Goal: Task Accomplishment & Management: Manage account settings

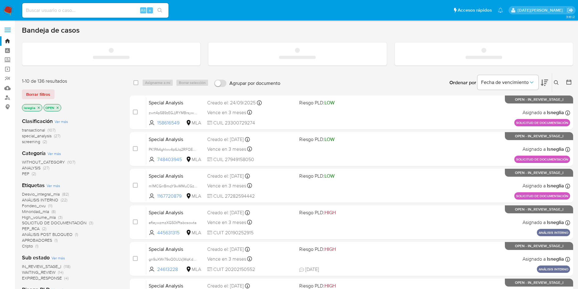
click at [76, 10] on input at bounding box center [95, 10] width 146 height 8
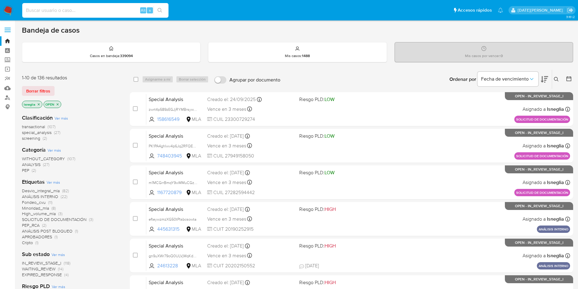
paste input "OrRPwTP5ZNVV8CzN1RwDF1An"
type input "OrRPwTP5ZNVV8CzN1RwDF1An"
click at [160, 10] on icon "search-icon" at bounding box center [160, 10] width 5 height 5
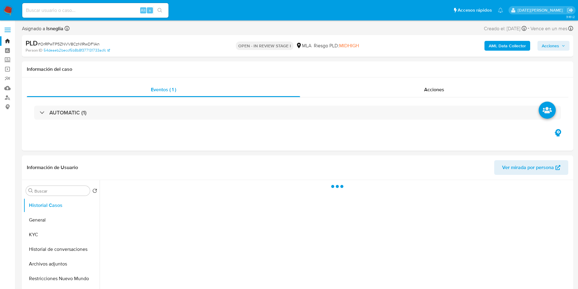
select select "10"
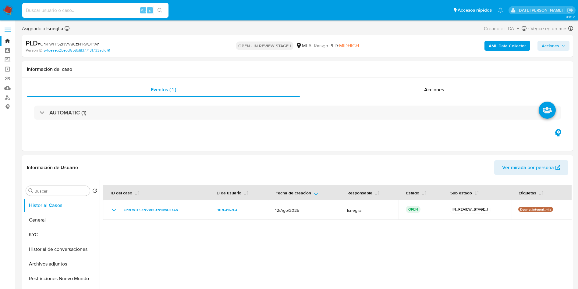
click at [78, 14] on input at bounding box center [95, 10] width 146 height 8
paste input "OrRPwTP5ZNVV8CzN1RwDF1An"
type input "OrRPwTP5ZNVV8CzN1RwDF1An"
click at [160, 9] on icon "search-icon" at bounding box center [160, 10] width 5 height 5
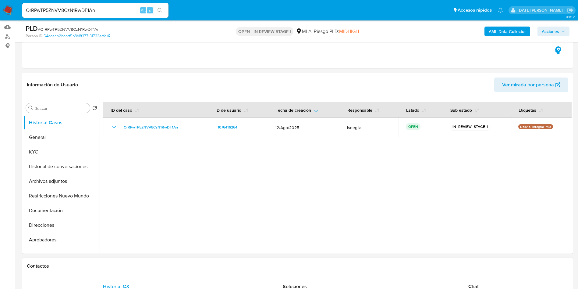
scroll to position [183, 0]
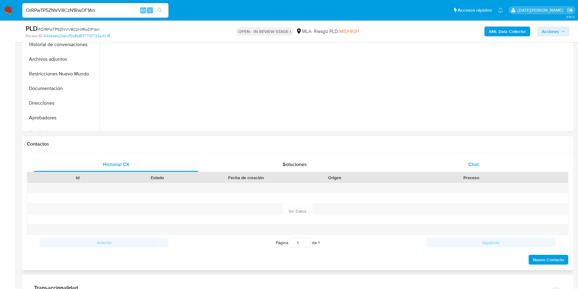
click at [466, 167] on div "Chat" at bounding box center [474, 164] width 164 height 15
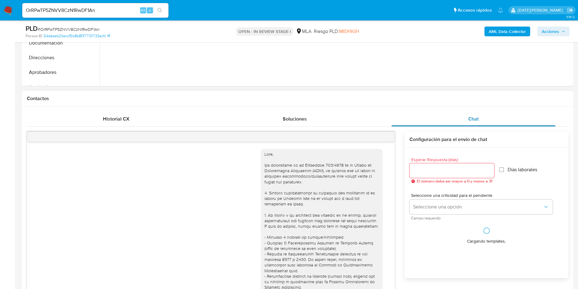
scroll to position [346, 0]
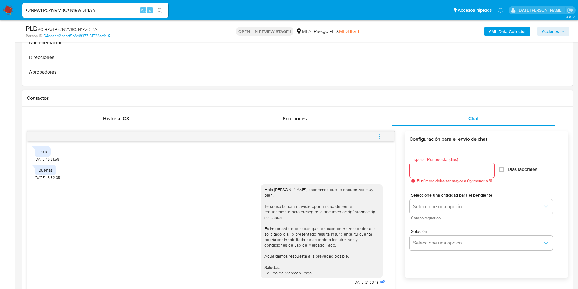
click at [377, 136] on icon "menu-action" at bounding box center [379, 136] width 5 height 5
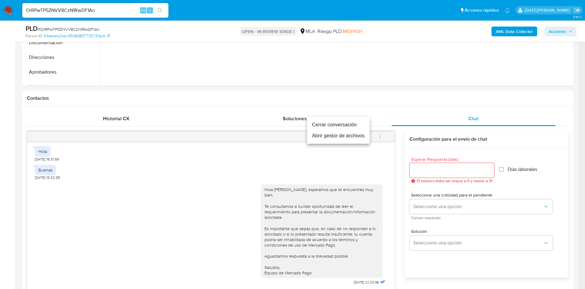
click at [334, 124] on li "Cerrar conversación" at bounding box center [338, 124] width 63 height 11
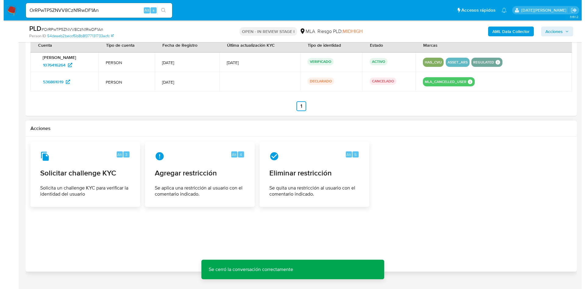
scroll to position [953, 0]
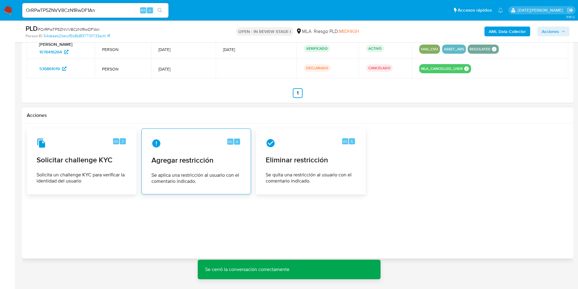
click at [176, 157] on span "Agregar restricción" at bounding box center [197, 160] width 90 height 9
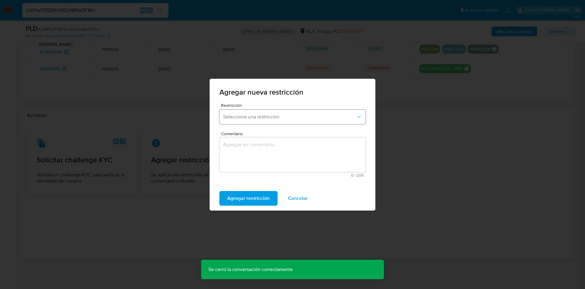
click at [255, 117] on span "Seleccione una restricción" at bounding box center [289, 117] width 133 height 6
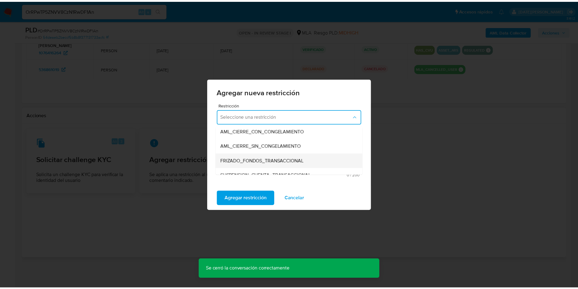
scroll to position [91, 0]
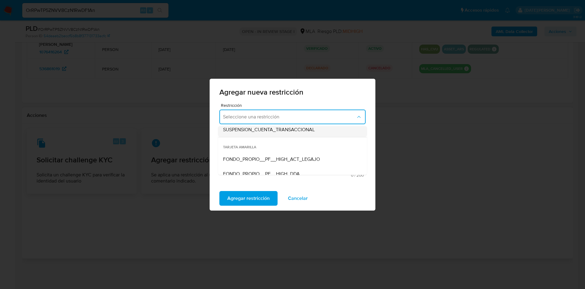
click at [274, 130] on span "SUSPENSION_CUENTA_TRANSACCIONAL" at bounding box center [269, 130] width 92 height 6
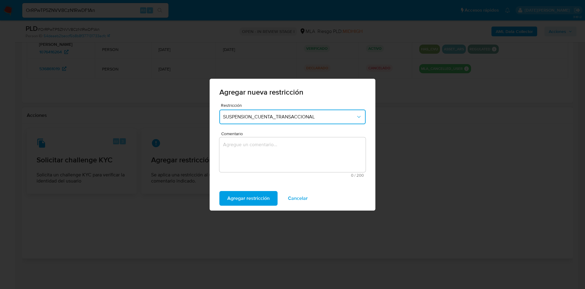
click at [257, 156] on textarea "Comentario" at bounding box center [293, 154] width 146 height 35
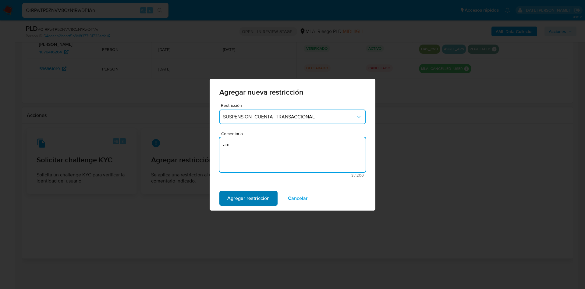
type textarea "aml"
click at [260, 199] on span "Agregar restricción" at bounding box center [248, 197] width 42 height 13
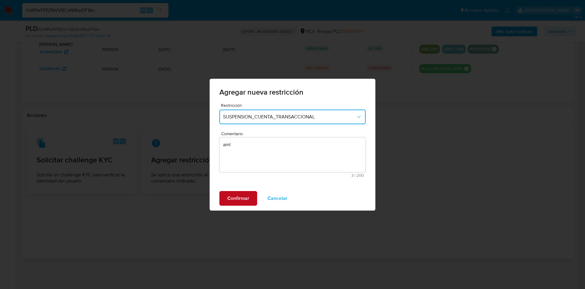
click at [235, 196] on span "Confirmar" at bounding box center [238, 197] width 22 height 13
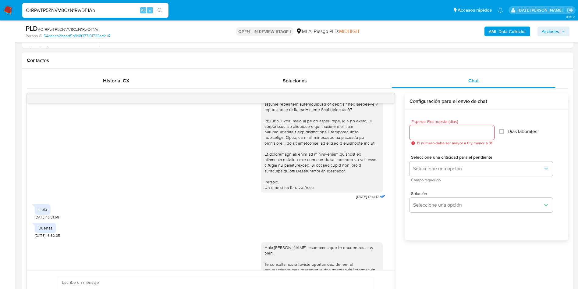
scroll to position [173, 0]
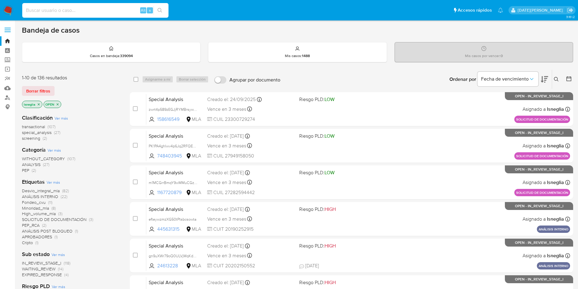
click at [87, 9] on input at bounding box center [95, 10] width 146 height 8
paste input "OrRPwTP5ZNVV8CzN1RwDF1An"
type input "OrRPwTP5ZNVV8CzN1RwDF1An"
click at [159, 10] on icon "search-icon" at bounding box center [160, 10] width 5 height 5
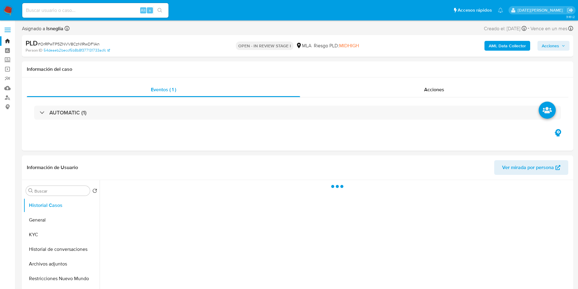
select select "10"
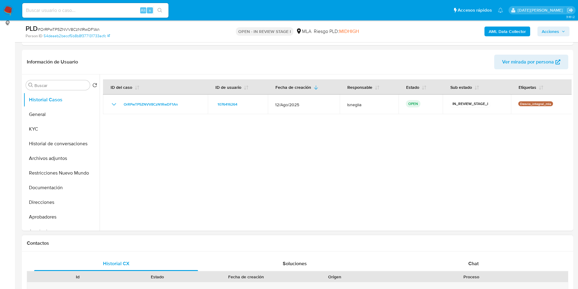
scroll to position [137, 0]
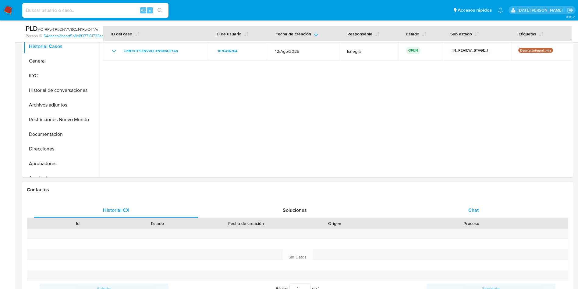
click at [471, 214] on div "Chat" at bounding box center [474, 210] width 164 height 15
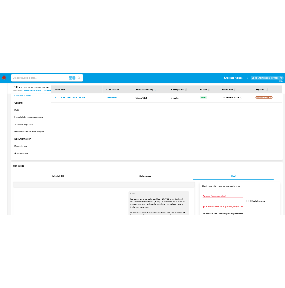
scroll to position [46, 0]
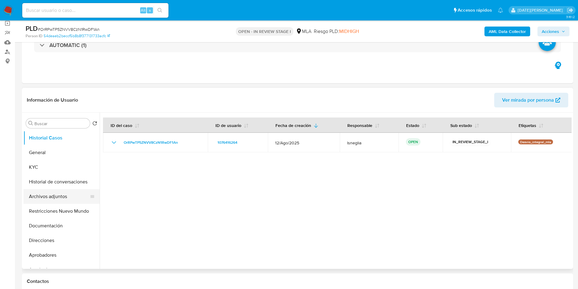
click at [63, 193] on button "Archivos adjuntos" at bounding box center [58, 196] width 71 height 15
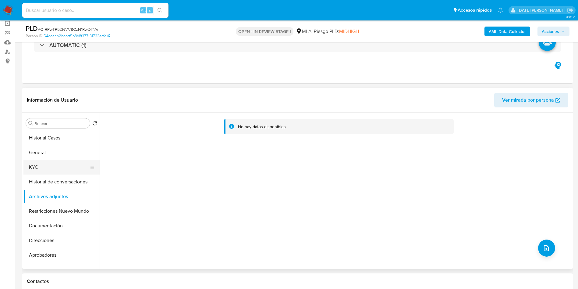
click at [45, 171] on button "KYC" at bounding box center [58, 167] width 71 height 15
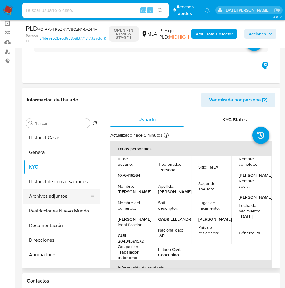
click at [60, 199] on button "Archivos adjuntos" at bounding box center [58, 196] width 71 height 15
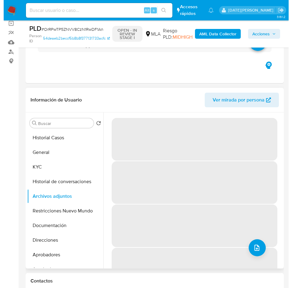
scroll to position [91, 0]
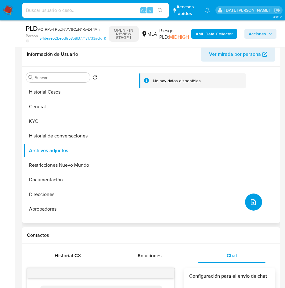
click at [245, 203] on button "upload-file" at bounding box center [253, 202] width 17 height 17
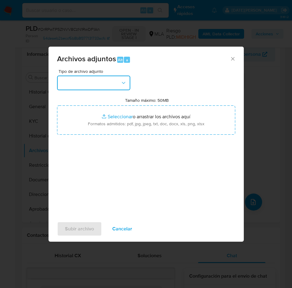
click at [102, 80] on button "button" at bounding box center [93, 83] width 73 height 15
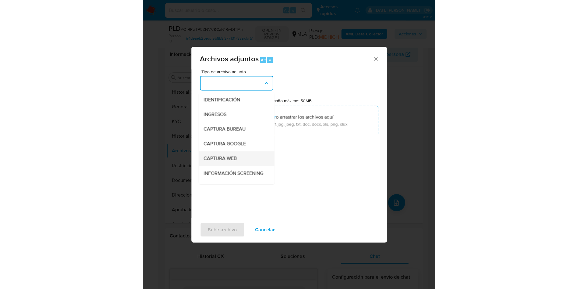
scroll to position [46, 0]
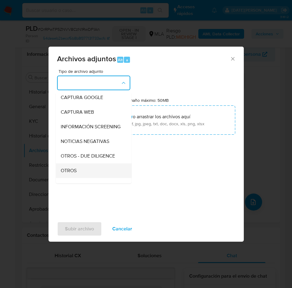
click at [81, 175] on div "OTROS" at bounding box center [92, 170] width 62 height 15
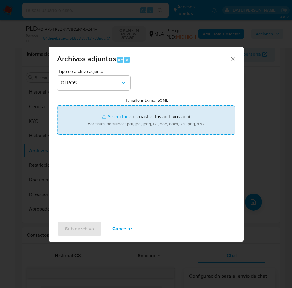
type input "C:\fakepath\Caselog 1076416264.docx"
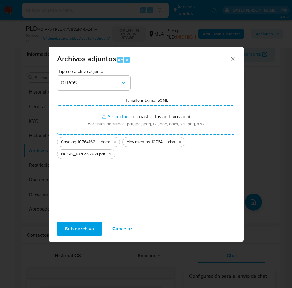
click at [79, 226] on span "Subir archivo" at bounding box center [79, 228] width 29 height 13
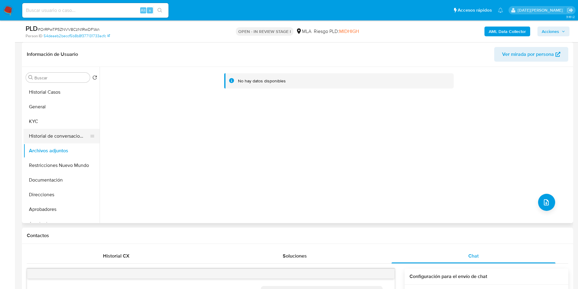
click at [39, 130] on button "Historial de conversaciones" at bounding box center [58, 136] width 71 height 15
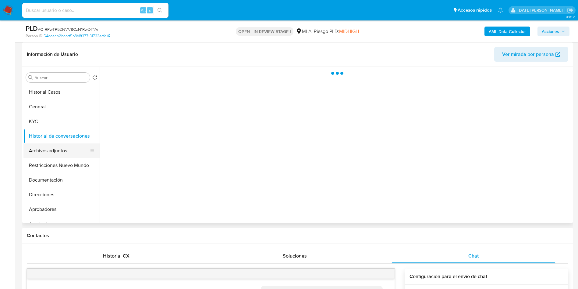
click at [36, 155] on button "Archivos adjuntos" at bounding box center [58, 150] width 71 height 15
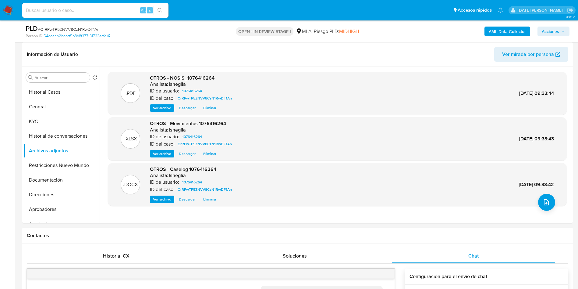
click at [505, 29] on b "AML Data Collector" at bounding box center [507, 32] width 37 height 10
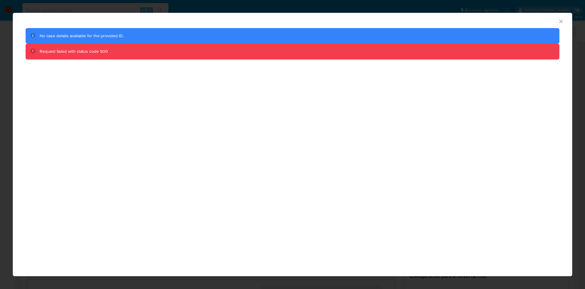
click at [559, 23] on icon "Cerrar ventana" at bounding box center [561, 21] width 6 height 6
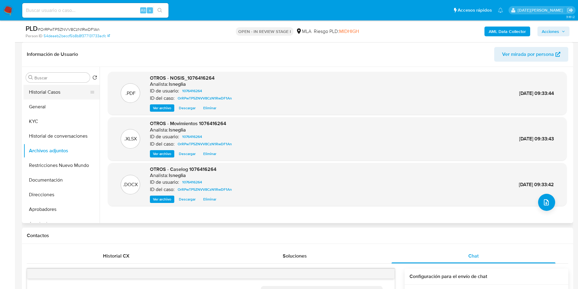
click at [62, 93] on button "Historial Casos" at bounding box center [58, 92] width 71 height 15
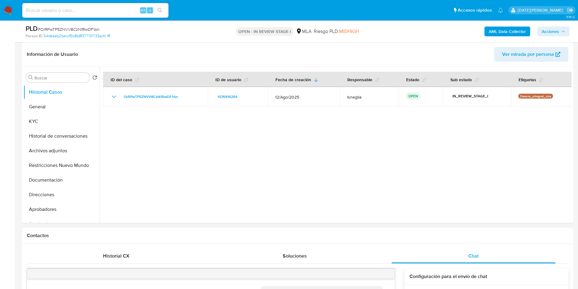
click at [517, 32] on b "AML Data Collector" at bounding box center [507, 32] width 37 height 10
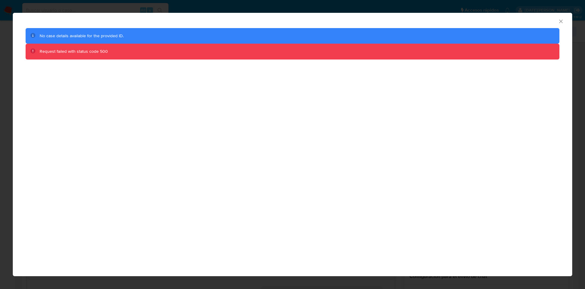
click at [559, 24] on div "AML Data Collector" at bounding box center [293, 20] width 560 height 15
click at [560, 21] on icon "Cerrar ventana" at bounding box center [561, 21] width 6 height 6
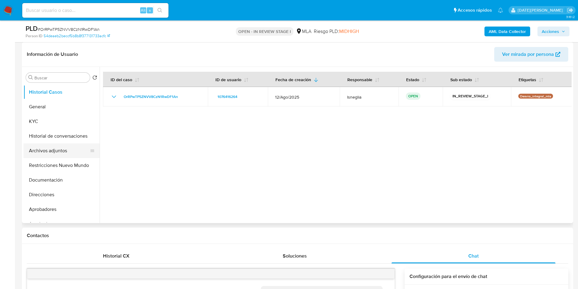
click at [63, 153] on button "Archivos adjuntos" at bounding box center [58, 150] width 71 height 15
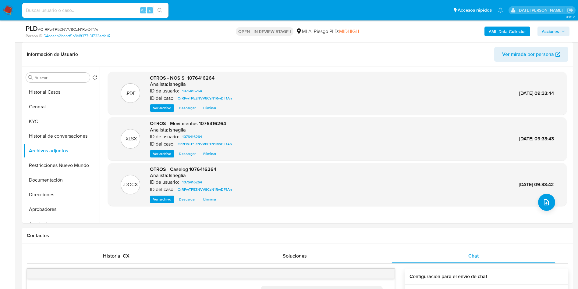
click at [505, 32] on b "AML Data Collector" at bounding box center [507, 32] width 37 height 10
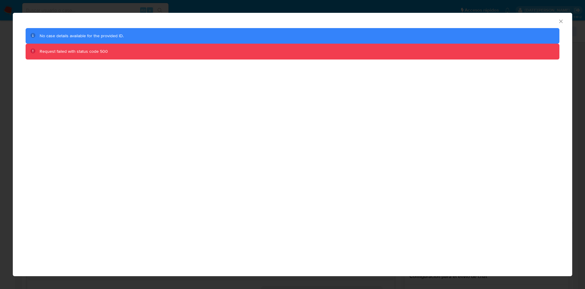
click at [558, 21] on icon "Cerrar ventana" at bounding box center [561, 21] width 6 height 6
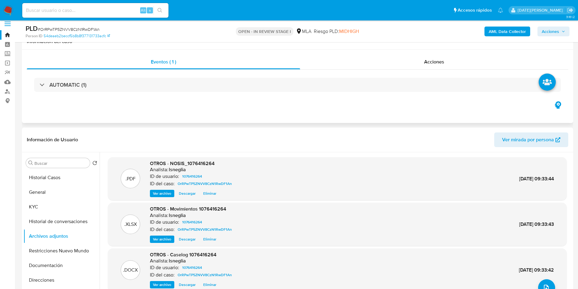
scroll to position [0, 0]
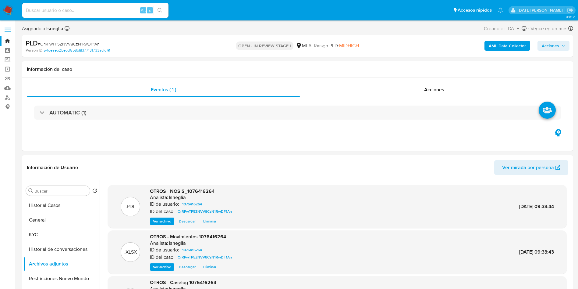
click at [504, 48] on b "AML Data Collector" at bounding box center [507, 46] width 37 height 10
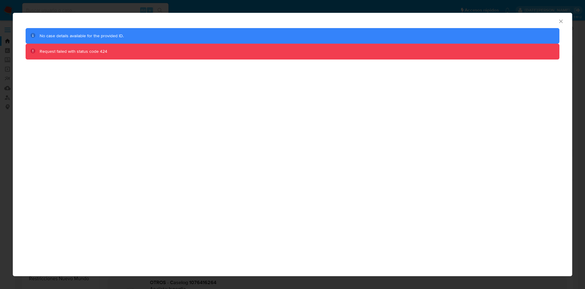
click at [561, 20] on icon "Cerrar ventana" at bounding box center [561, 21] width 6 height 6
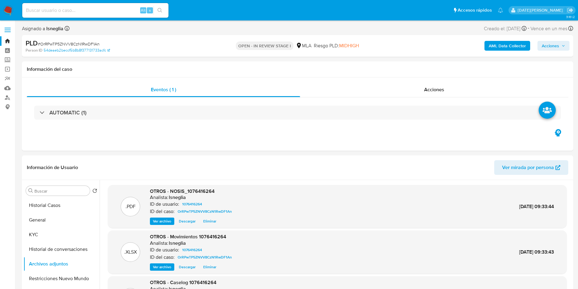
click at [501, 45] on b "AML Data Collector" at bounding box center [507, 46] width 37 height 10
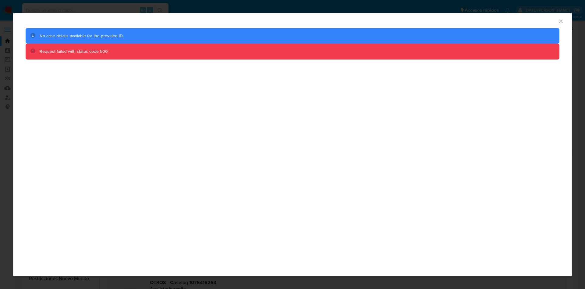
click at [562, 18] on icon "Cerrar ventana" at bounding box center [561, 21] width 6 height 6
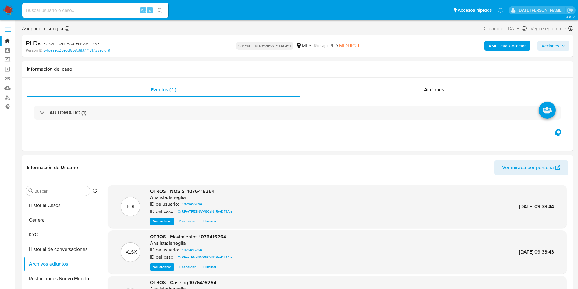
click at [511, 45] on b "AML Data Collector" at bounding box center [507, 46] width 37 height 10
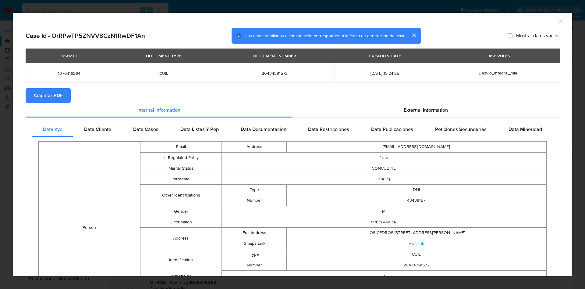
click at [63, 96] on button "Adjuntar PDF" at bounding box center [48, 95] width 45 height 15
click at [98, 128] on span "Data Cliente" at bounding box center [97, 129] width 27 height 7
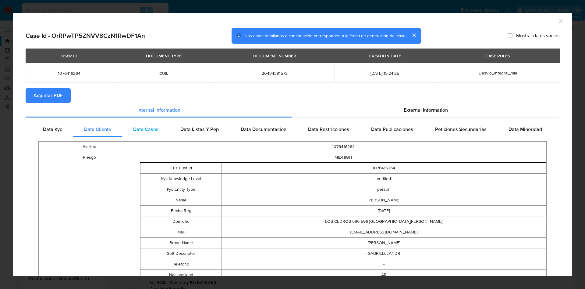
click at [136, 133] on div "Data Casos" at bounding box center [145, 129] width 47 height 15
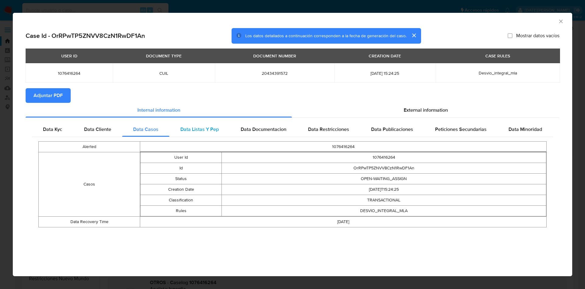
click at [188, 133] on div "Data Listas Y Pep" at bounding box center [200, 129] width 60 height 15
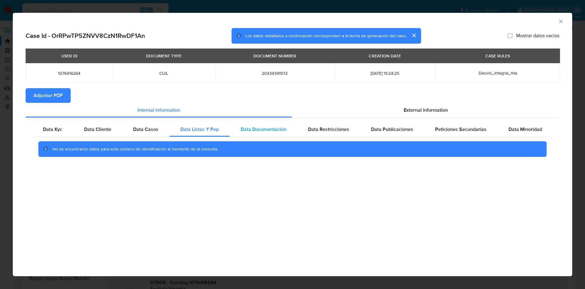
click at [271, 127] on span "Data Documentacion" at bounding box center [264, 129] width 46 height 7
click at [342, 129] on span "Data Restricciones" at bounding box center [328, 129] width 41 height 7
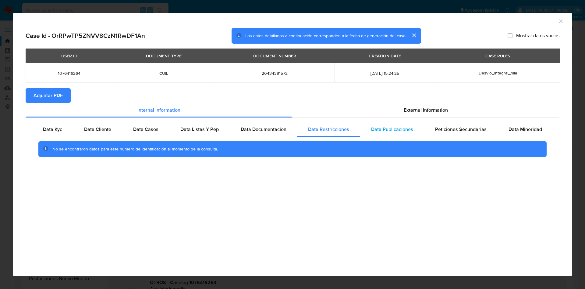
click at [394, 130] on span "Data Publicaciones" at bounding box center [392, 129] width 42 height 7
click at [435, 130] on div "Peticiones Secundarias" at bounding box center [460, 129] width 73 height 15
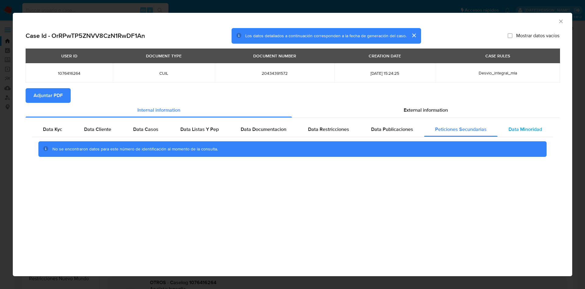
click at [514, 130] on span "Data Minoridad" at bounding box center [526, 129] width 34 height 7
click at [397, 110] on div "External information" at bounding box center [426, 110] width 268 height 15
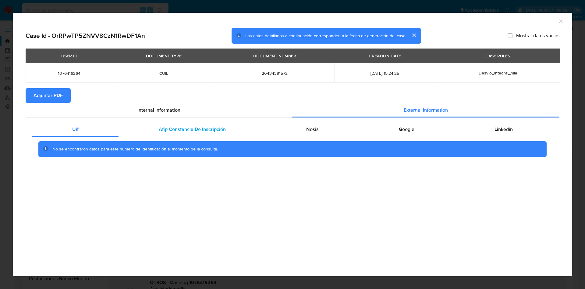
click at [178, 129] on span "Afip Constancia De Inscripción" at bounding box center [192, 129] width 67 height 7
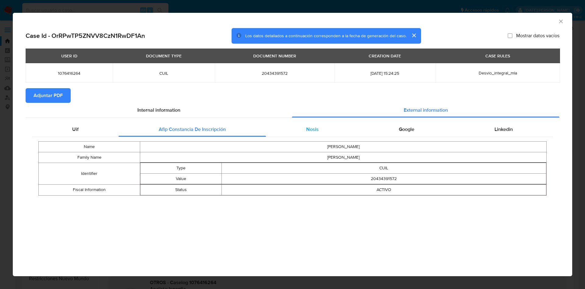
click at [307, 130] on span "Nosis" at bounding box center [312, 129] width 13 height 7
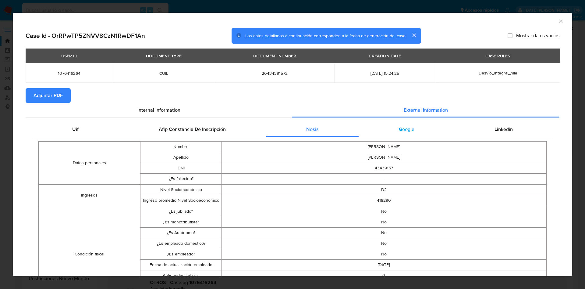
click at [400, 128] on span "Google" at bounding box center [407, 129] width 16 height 7
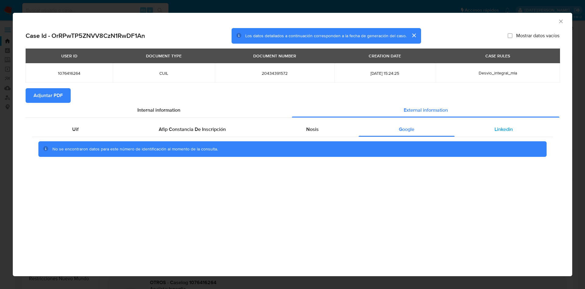
click at [490, 127] on div "Linkedin" at bounding box center [504, 129] width 98 height 15
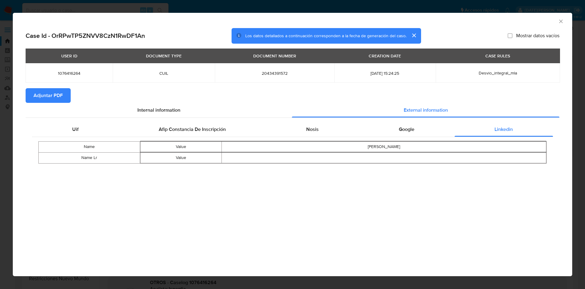
click at [560, 23] on icon "Cerrar ventana" at bounding box center [561, 21] width 6 height 6
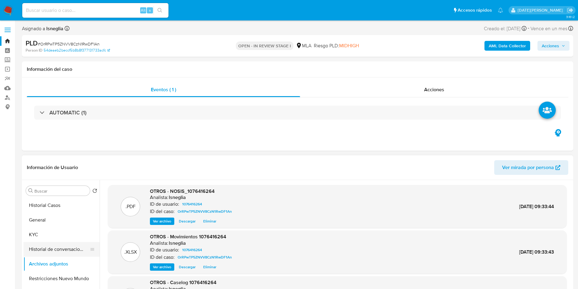
click at [54, 247] on button "Historial de conversaciones" at bounding box center [58, 249] width 71 height 15
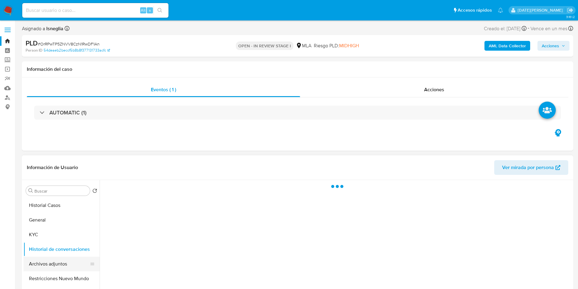
click at [51, 257] on button "Archivos adjuntos" at bounding box center [58, 263] width 71 height 15
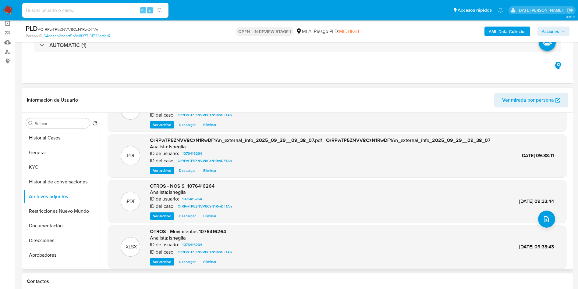
scroll to position [51, 0]
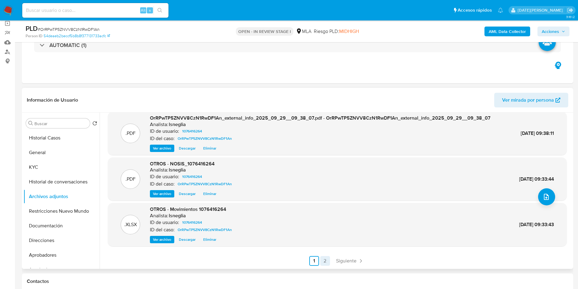
click at [324, 259] on link "2" at bounding box center [325, 261] width 10 height 10
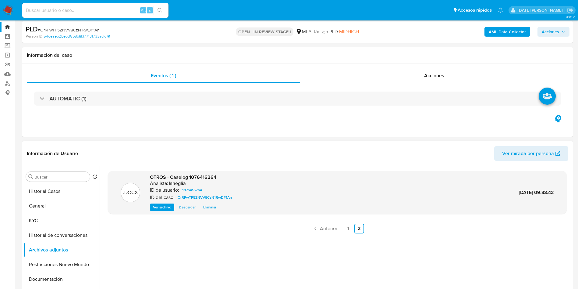
scroll to position [0, 0]
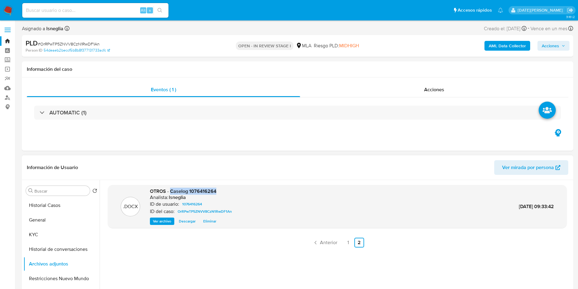
drag, startPoint x: 171, startPoint y: 191, endPoint x: 219, endPoint y: 191, distance: 48.5
click at [219, 191] on div "OTROS - Caselog 1076416264 Analista: lsneglia ID de usuario: 1076416264 ID del …" at bounding box center [192, 206] width 84 height 37
copy span "Caselog 1076416264"
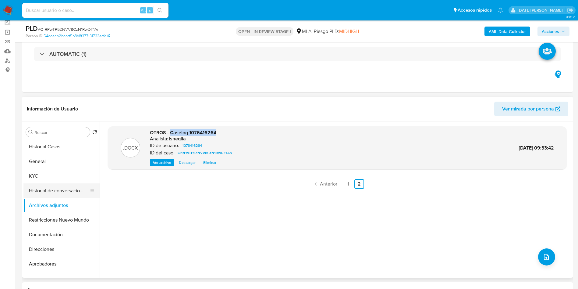
scroll to position [46, 0]
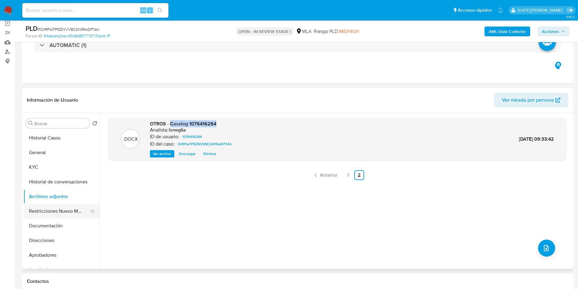
click at [55, 212] on button "Restricciones Nuevo Mundo" at bounding box center [58, 211] width 71 height 15
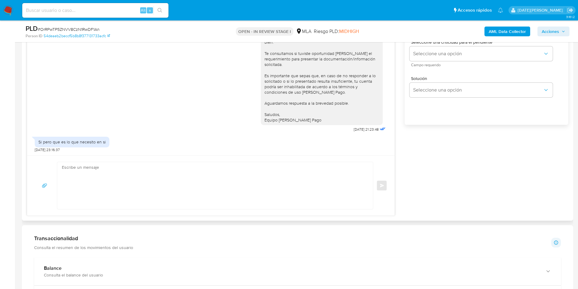
scroll to position [412, 0]
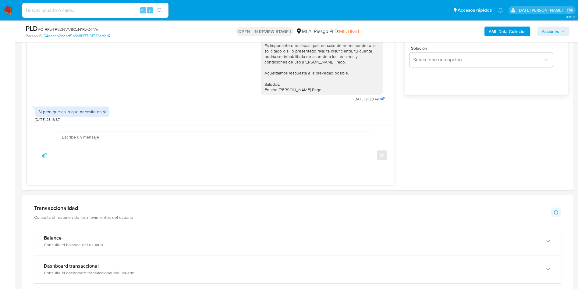
click at [561, 27] on span "Acciones" at bounding box center [553, 31] width 23 height 9
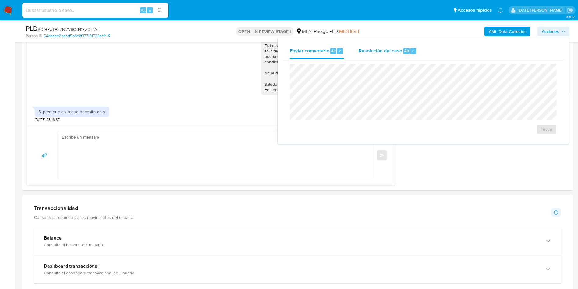
click at [415, 52] on div "r" at bounding box center [413, 51] width 6 height 6
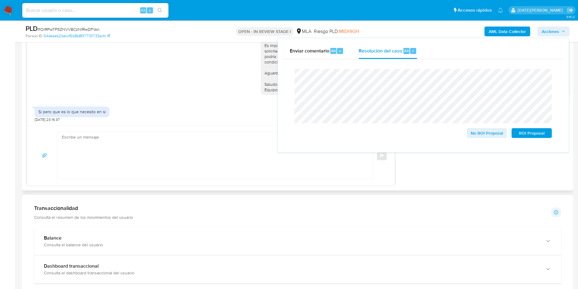
click at [190, 186] on div "Historial CX Soluciones Chat Id Estado Fecha de creación Origen Proceso Anterio…" at bounding box center [298, 56] width 552 height 267
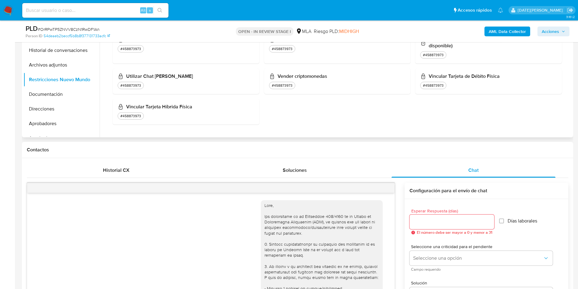
scroll to position [46, 0]
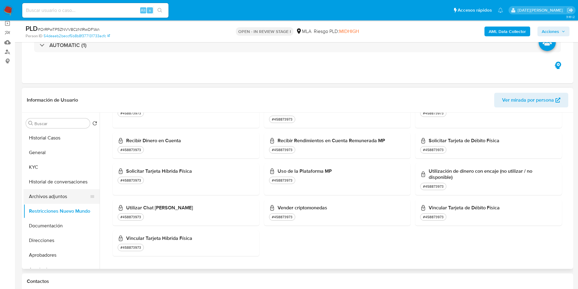
click at [59, 197] on button "Archivos adjuntos" at bounding box center [58, 196] width 71 height 15
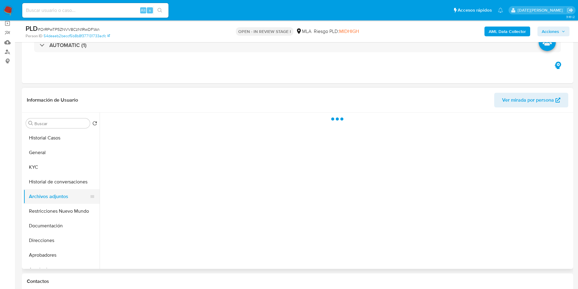
scroll to position [0, 0]
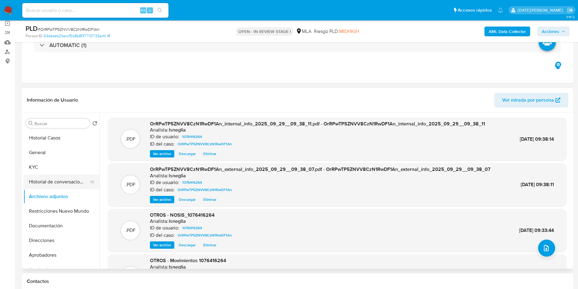
click at [59, 184] on button "Historial de conversaciones" at bounding box center [58, 181] width 71 height 15
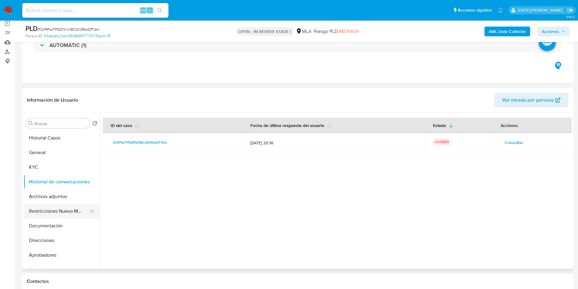
click at [57, 211] on button "Restricciones Nuevo Mundo" at bounding box center [58, 211] width 71 height 15
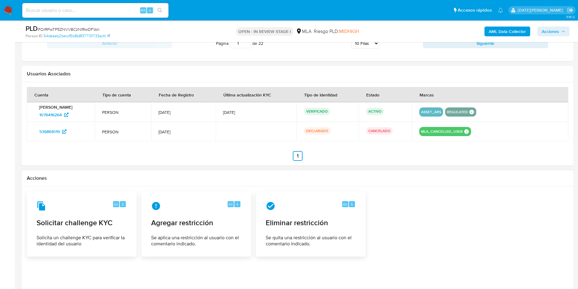
scroll to position [953, 0]
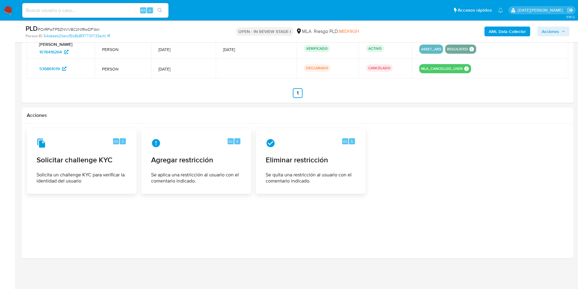
click at [563, 32] on icon "button" at bounding box center [564, 32] width 4 height 4
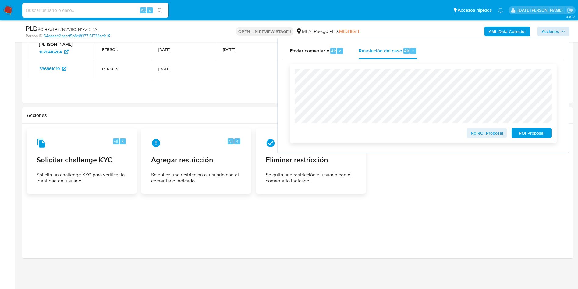
click at [528, 132] on span "ROI Proposal" at bounding box center [532, 133] width 32 height 9
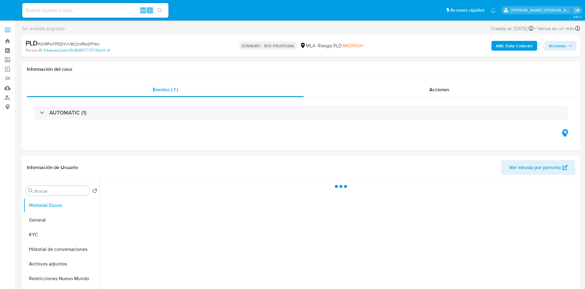
select select "10"
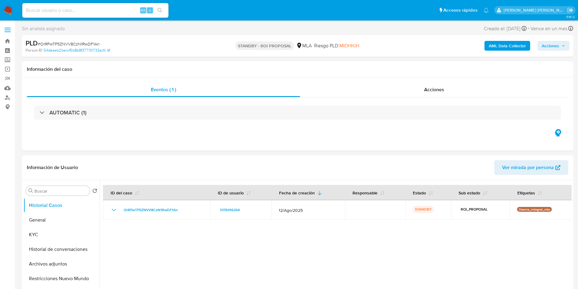
click at [67, 11] on input at bounding box center [95, 10] width 146 height 8
paste input "wycKAx41yRiEQ9ht9CUfawK5"
type input "wycKAx41yRiEQ9ht9CUfawK5"
click at [160, 9] on icon "search-icon" at bounding box center [160, 10] width 5 height 5
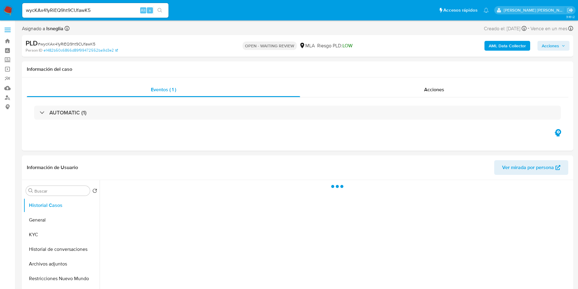
select select "10"
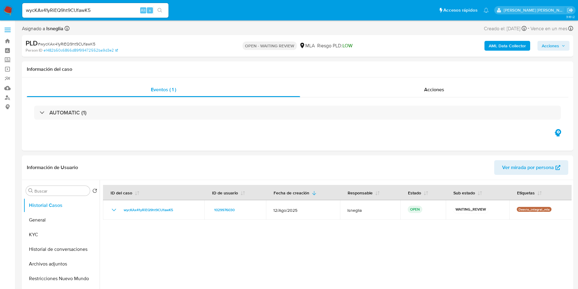
click at [85, 43] on span "# wycKAx41yRiEQ9ht9CUfawK5" at bounding box center [67, 44] width 58 height 6
copy span "wycKAx41yRiEQ9ht9CUfawK5"
click at [3, 8] on nav "Pausado Ver notificaciones wycKAx41yRiEQ9ht9CUfawK5 Alt s Accesos rápidos Presi…" at bounding box center [289, 10] width 578 height 20
click at [9, 8] on img at bounding box center [8, 10] width 10 height 10
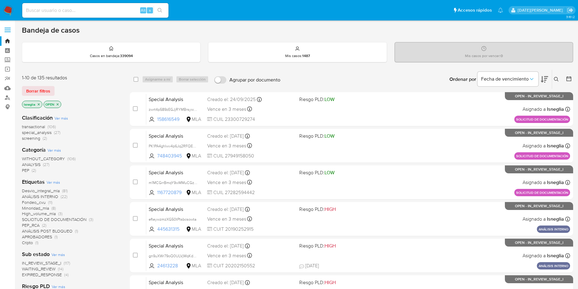
click at [556, 80] on icon at bounding box center [556, 79] width 5 height 5
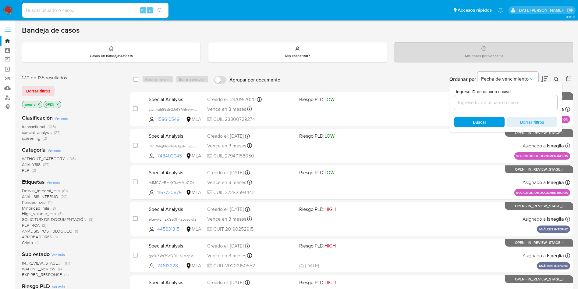
click at [499, 99] on input at bounding box center [506, 102] width 103 height 8
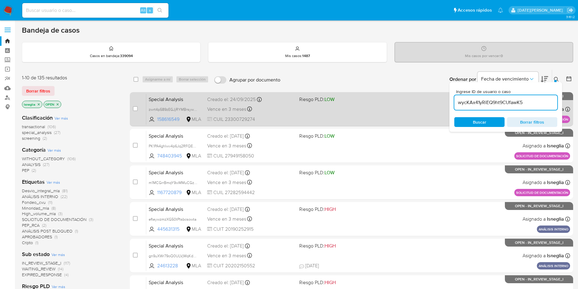
type input "wycKAx41yRiEQ9ht9CUfawK5"
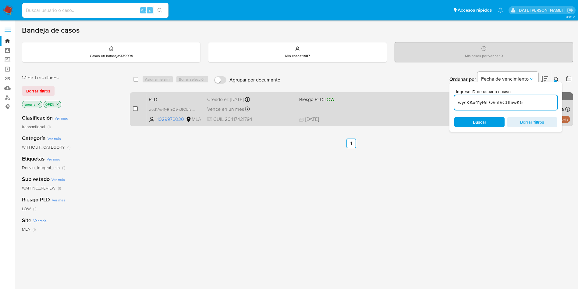
click at [136, 106] on input "checkbox" at bounding box center [135, 108] width 5 height 5
checkbox input "true"
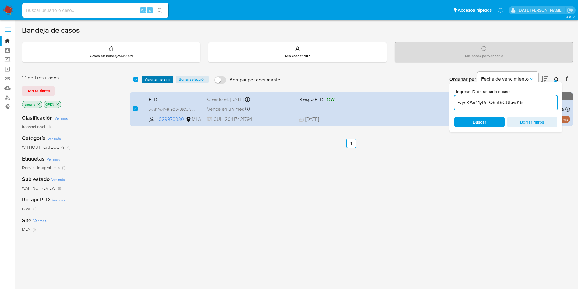
click at [153, 80] on span "Asignarme a mí" at bounding box center [157, 79] width 25 height 6
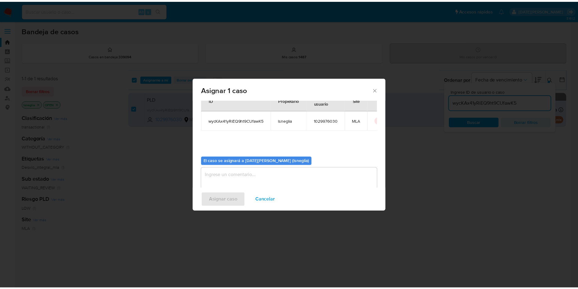
scroll to position [32, 0]
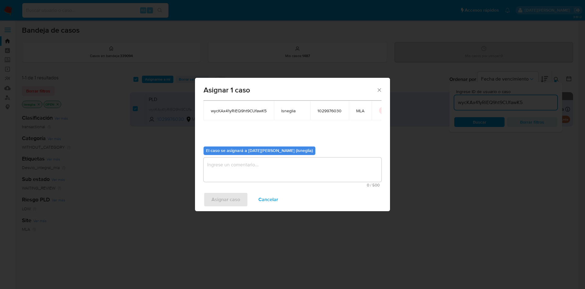
click at [251, 181] on textarea "assign-modal" at bounding box center [293, 169] width 178 height 24
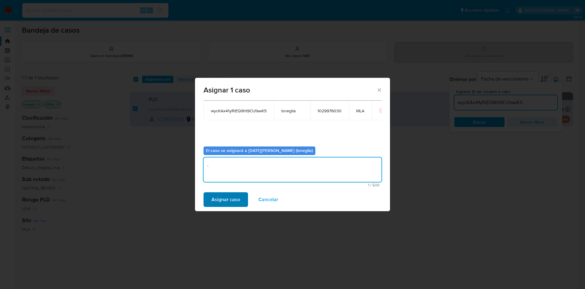
type textarea "."
click at [240, 198] on button "Asignar caso" at bounding box center [226, 199] width 45 height 15
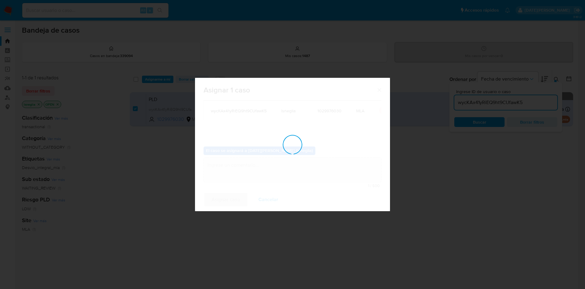
checkbox input "false"
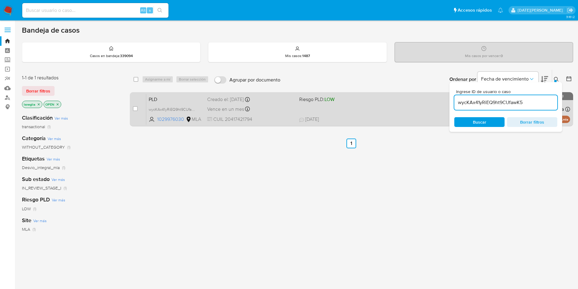
click at [170, 100] on span "PLD" at bounding box center [176, 99] width 54 height 8
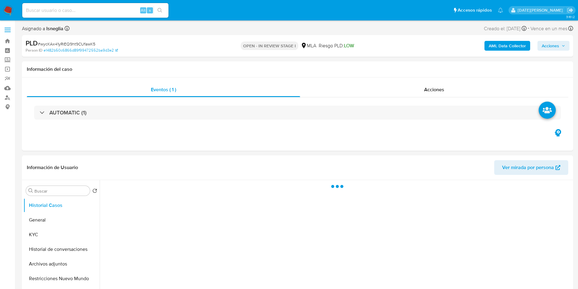
select select "10"
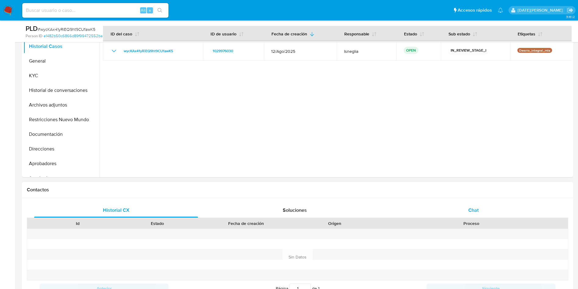
click at [466, 213] on div "Chat" at bounding box center [474, 210] width 164 height 15
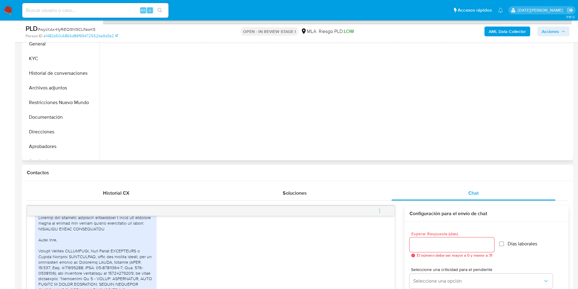
scroll to position [91, 0]
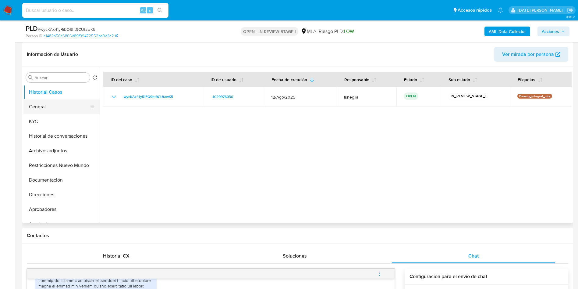
click at [51, 111] on button "General" at bounding box center [58, 106] width 71 height 15
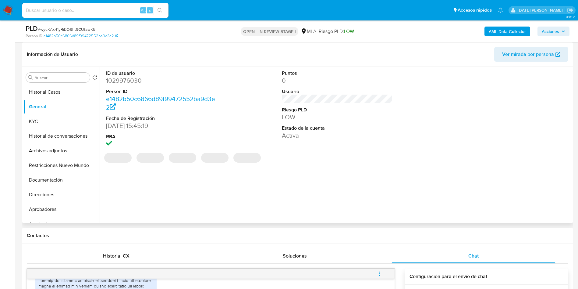
click at [134, 81] on dd "1029976030" at bounding box center [161, 80] width 111 height 9
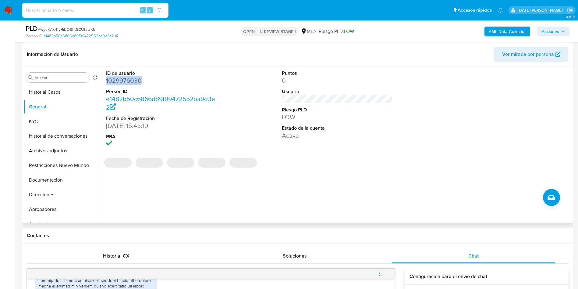
copy dd "1029976030"
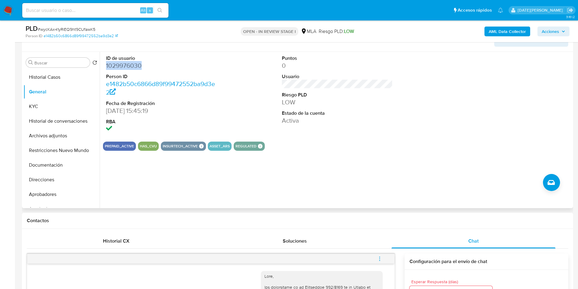
scroll to position [0, 0]
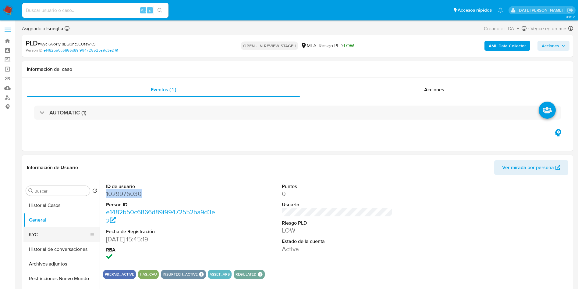
click at [36, 230] on button "KYC" at bounding box center [58, 234] width 71 height 15
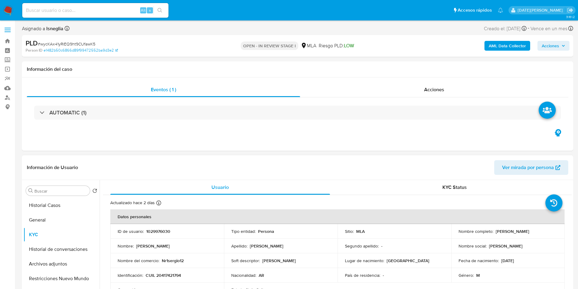
click at [530, 231] on p "[PERSON_NAME]" at bounding box center [513, 230] width 34 height 5
copy p "[PERSON_NAME]"
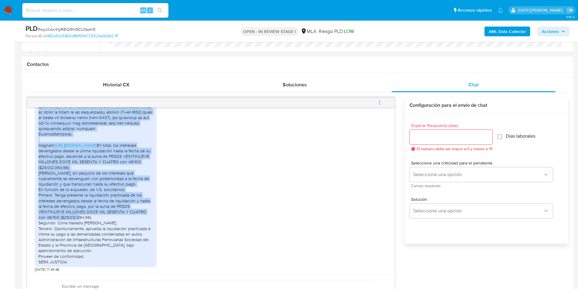
scroll to position [595, 0]
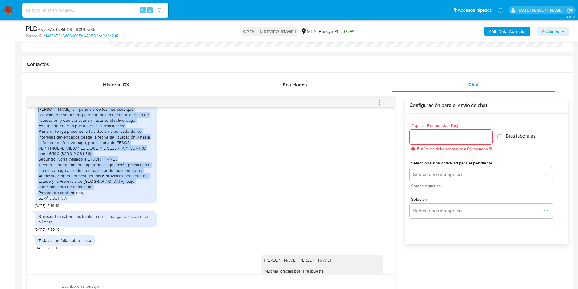
drag, startPoint x: 39, startPoint y: 150, endPoint x: 94, endPoint y: 217, distance: 86.9
click at [94, 203] on div "[URL][DOMAIN_NAME]" at bounding box center [96, 42] width 122 height 321
copy div "Lorem Ipsu, Dolors Ametcon ADIPISCING, Elit Seddoe TEMPORINCI u Labore Etdolor …"
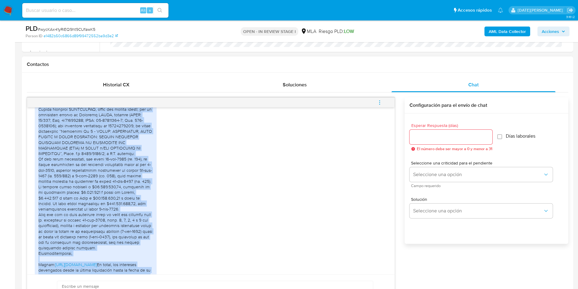
scroll to position [366, 0]
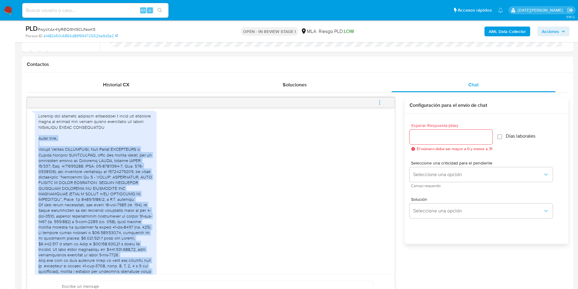
click at [126, 181] on div "[URL][DOMAIN_NAME]" at bounding box center [95, 271] width 115 height 316
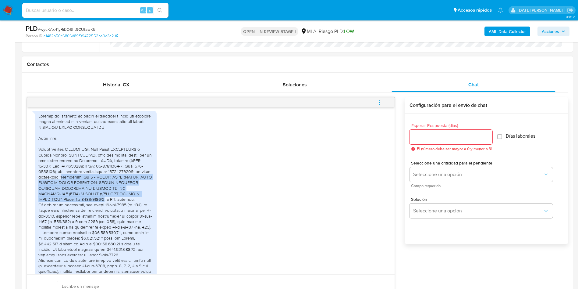
drag, startPoint x: 74, startPoint y: 188, endPoint x: 68, endPoint y: 209, distance: 22.7
click at [68, 209] on div "[URL][DOMAIN_NAME]" at bounding box center [95, 271] width 115 height 316
copy div "Incidente Nº 3 - ACTOR: [GEOGRAPHIC_DATA][PERSON_NAME] [PERSON_NAME] Y OTROS DE…"
drag, startPoint x: 38, startPoint y: 188, endPoint x: 67, endPoint y: 211, distance: 37.2
click at [67, 211] on div "[URL][DOMAIN_NAME]" at bounding box center [96, 271] width 122 height 321
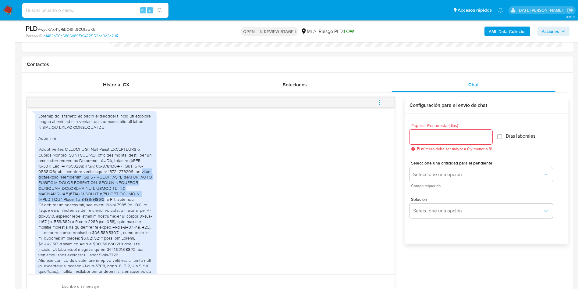
copy div "autos caratulados “Incidente Nº 3 - ACTOR: [GEOGRAPHIC_DATA][PERSON_NAME] [PERS…"
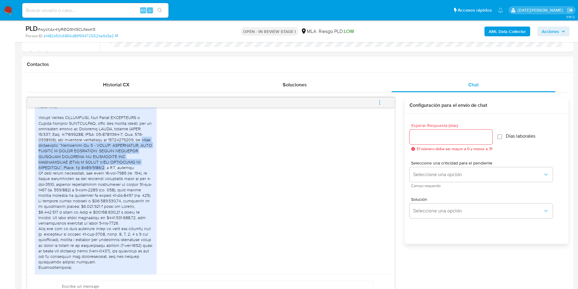
scroll to position [412, 0]
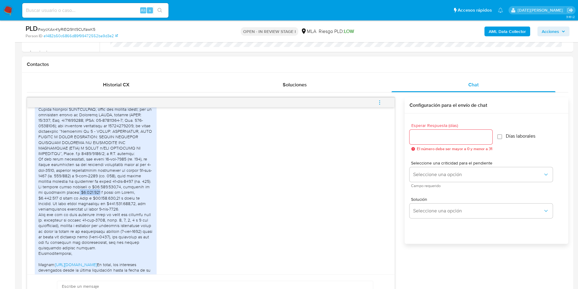
drag, startPoint x: 76, startPoint y: 203, endPoint x: 98, endPoint y: 204, distance: 22.3
click at [98, 204] on div "[URL][DOMAIN_NAME]" at bounding box center [95, 225] width 115 height 316
copy div "$5.000.000"
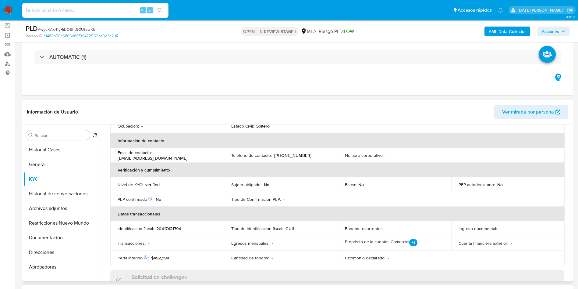
scroll to position [41, 0]
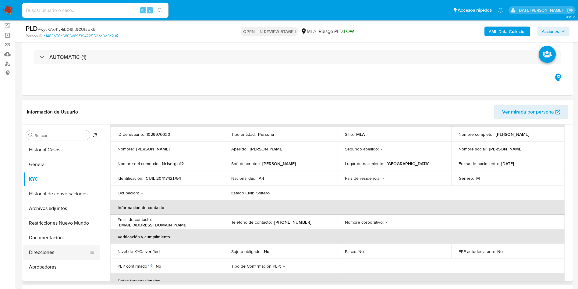
click at [57, 249] on button "Direcciones" at bounding box center [58, 252] width 71 height 15
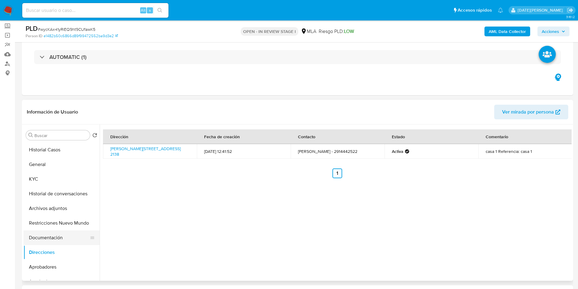
click at [56, 237] on button "Documentación" at bounding box center [58, 237] width 71 height 15
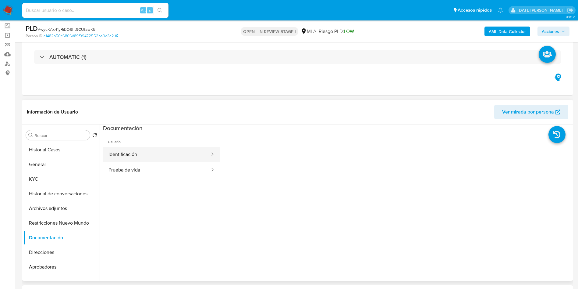
click at [140, 155] on button "Identificación" at bounding box center [157, 155] width 108 height 16
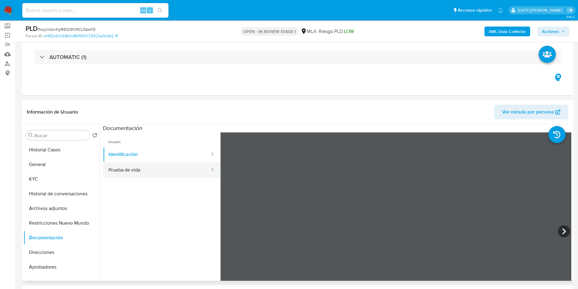
click at [151, 174] on button "Prueba de vida" at bounding box center [157, 170] width 108 height 16
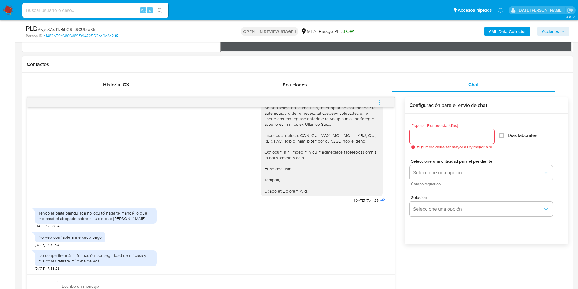
scroll to position [1013, 0]
click at [380, 99] on span "menu-action" at bounding box center [379, 102] width 5 height 15
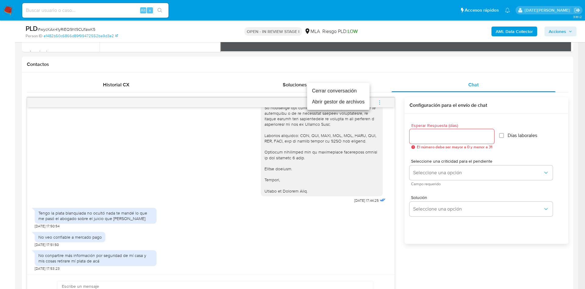
click at [335, 89] on li "Cerrar conversación" at bounding box center [338, 90] width 63 height 11
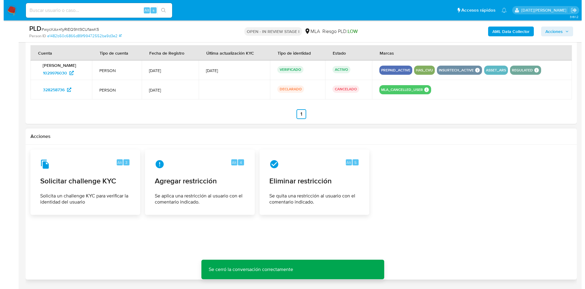
scroll to position [976, 0]
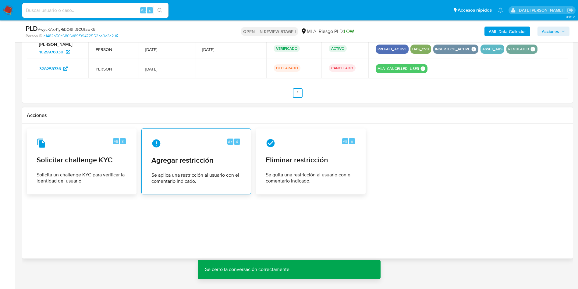
click at [209, 163] on span "Agregar restricción" at bounding box center [197, 160] width 90 height 9
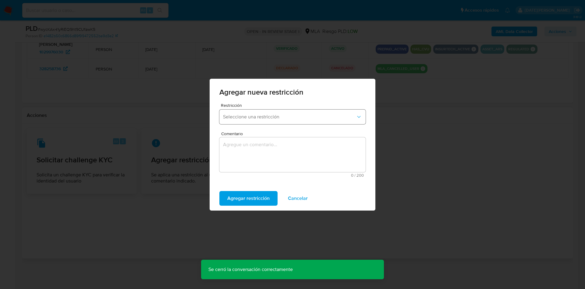
click at [278, 115] on span "Seleccione una restricción" at bounding box center [289, 117] width 133 height 6
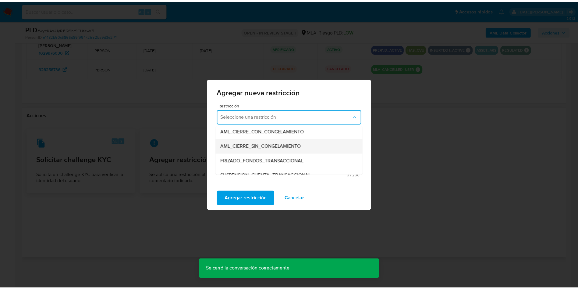
scroll to position [91, 0]
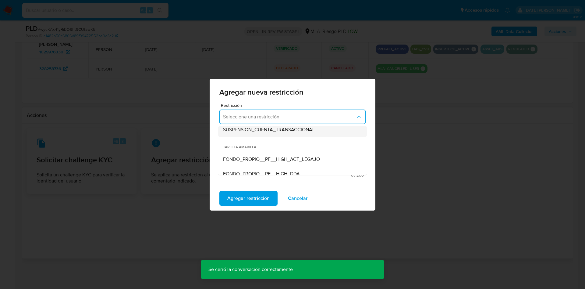
click at [274, 129] on span "SUSPENSION_CUENTA_TRANSACCIONAL" at bounding box center [269, 130] width 92 height 6
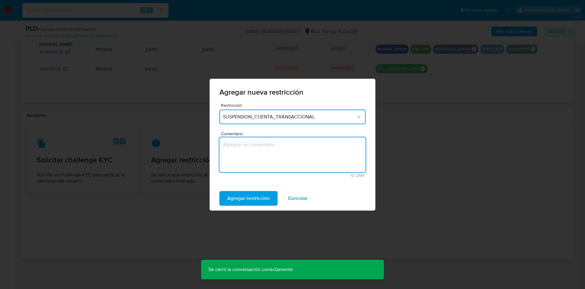
click at [242, 152] on textarea "Comentario" at bounding box center [293, 154] width 146 height 35
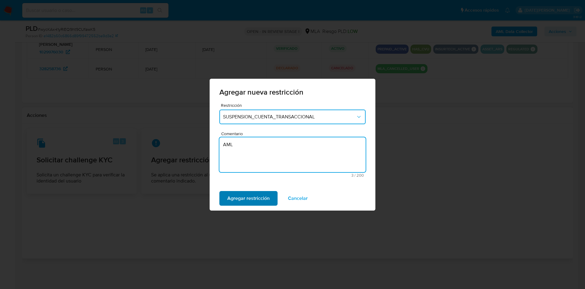
type textarea "AML"
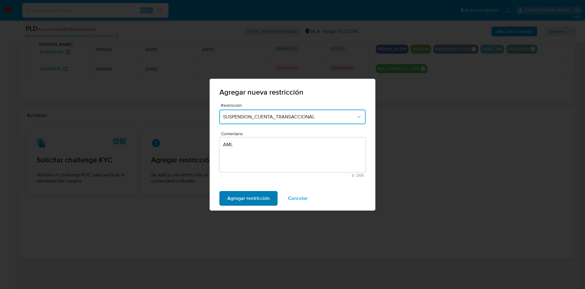
click at [254, 201] on span "Agregar restricción" at bounding box center [248, 197] width 42 height 13
click at [235, 195] on span "Confirmar" at bounding box center [238, 197] width 22 height 13
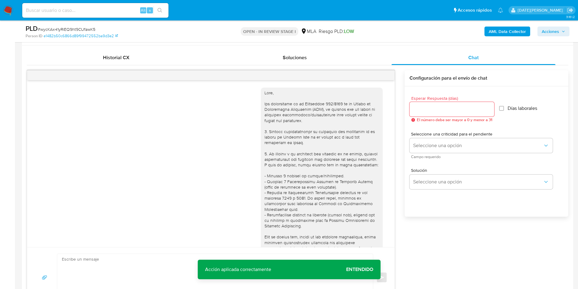
scroll to position [107, 0]
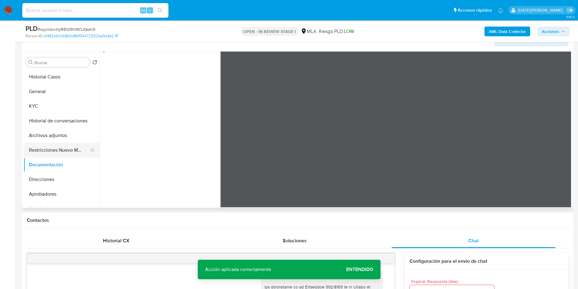
click at [55, 148] on button "Restricciones Nuevo Mundo" at bounding box center [58, 150] width 71 height 15
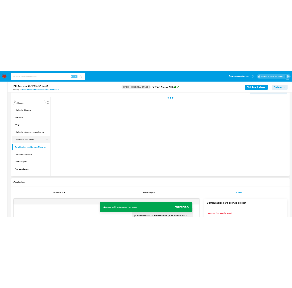
scroll to position [0, 0]
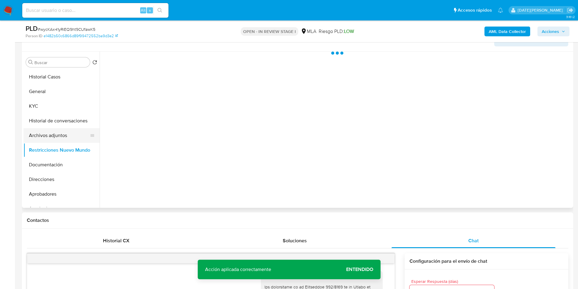
click at [53, 134] on button "Archivos adjuntos" at bounding box center [58, 135] width 71 height 15
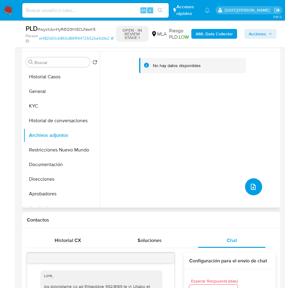
click at [255, 187] on button "upload-file" at bounding box center [253, 186] width 17 height 17
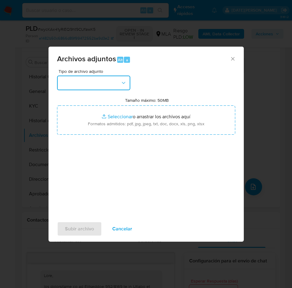
click at [83, 80] on button "button" at bounding box center [93, 83] width 73 height 15
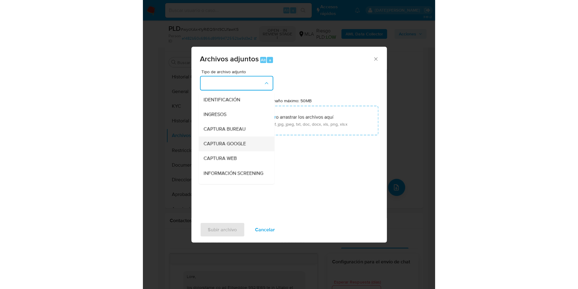
scroll to position [46, 0]
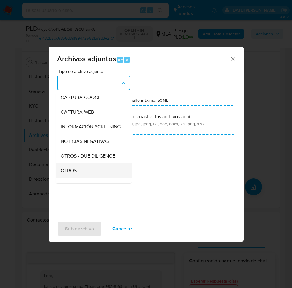
click at [75, 174] on span "OTROS" at bounding box center [69, 171] width 16 height 6
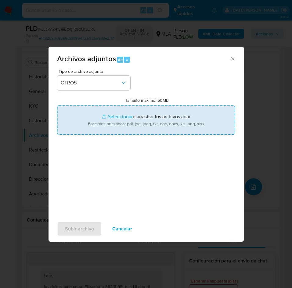
type input "C:\fakepath\Caselog wycKAx41yRiEQ9ht9CUfawK5.docx"
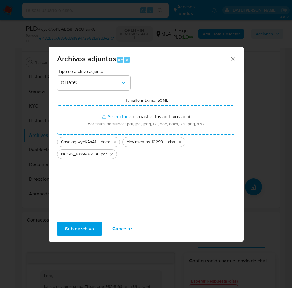
click at [79, 224] on span "Subir archivo" at bounding box center [79, 228] width 29 height 13
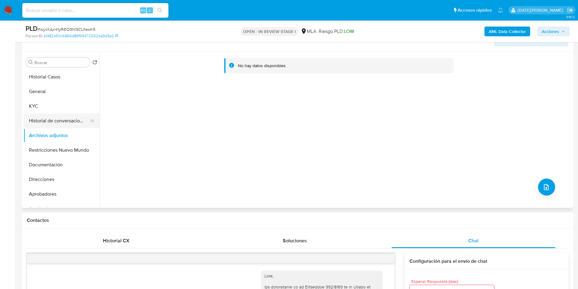
click at [60, 117] on button "Historial de conversaciones" at bounding box center [58, 120] width 71 height 15
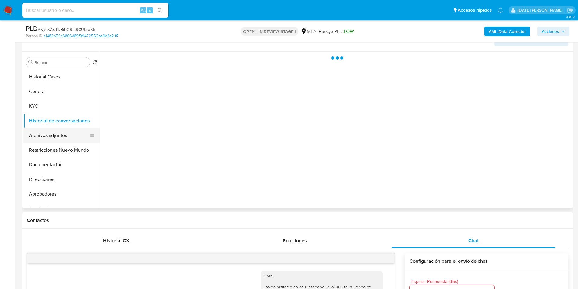
click at [57, 130] on button "Archivos adjuntos" at bounding box center [58, 135] width 71 height 15
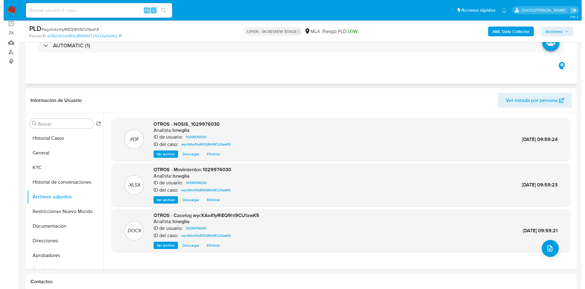
scroll to position [15, 0]
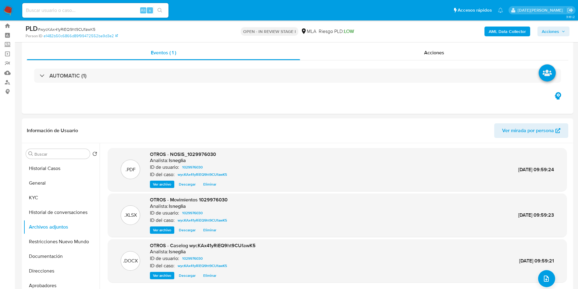
click at [506, 35] on b "AML Data Collector" at bounding box center [507, 32] width 37 height 10
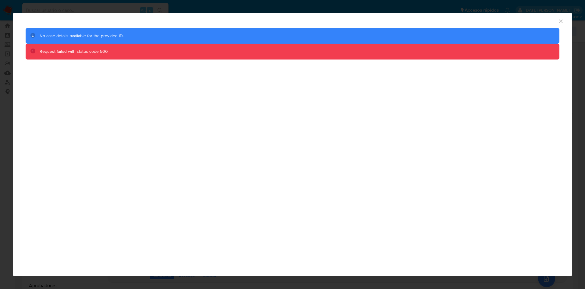
click at [564, 22] on icon "Cerrar ventana" at bounding box center [561, 21] width 6 height 6
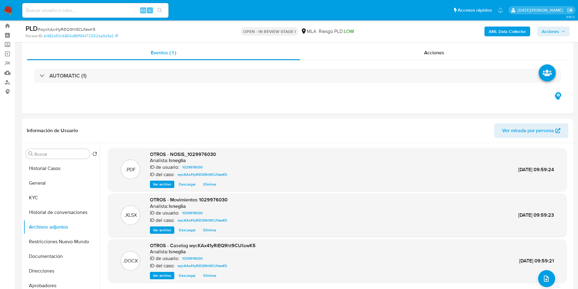
click at [512, 31] on b "AML Data Collector" at bounding box center [507, 32] width 37 height 10
